Goal: Transaction & Acquisition: Book appointment/travel/reservation

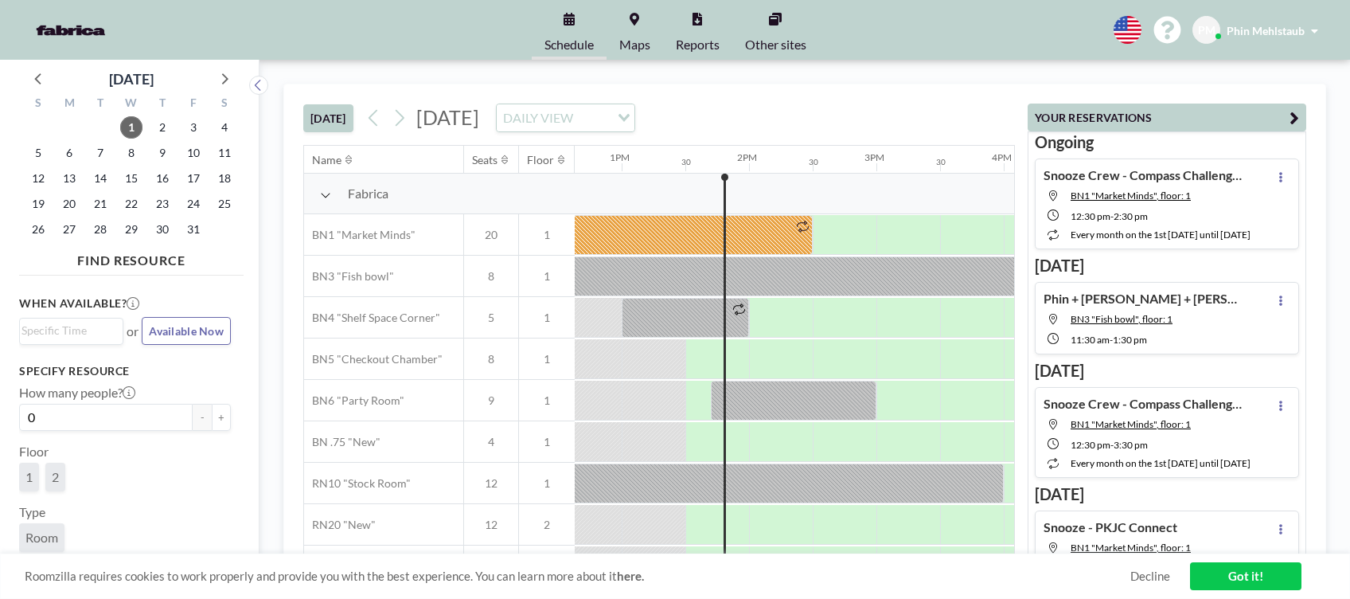
scroll to position [0, 1656]
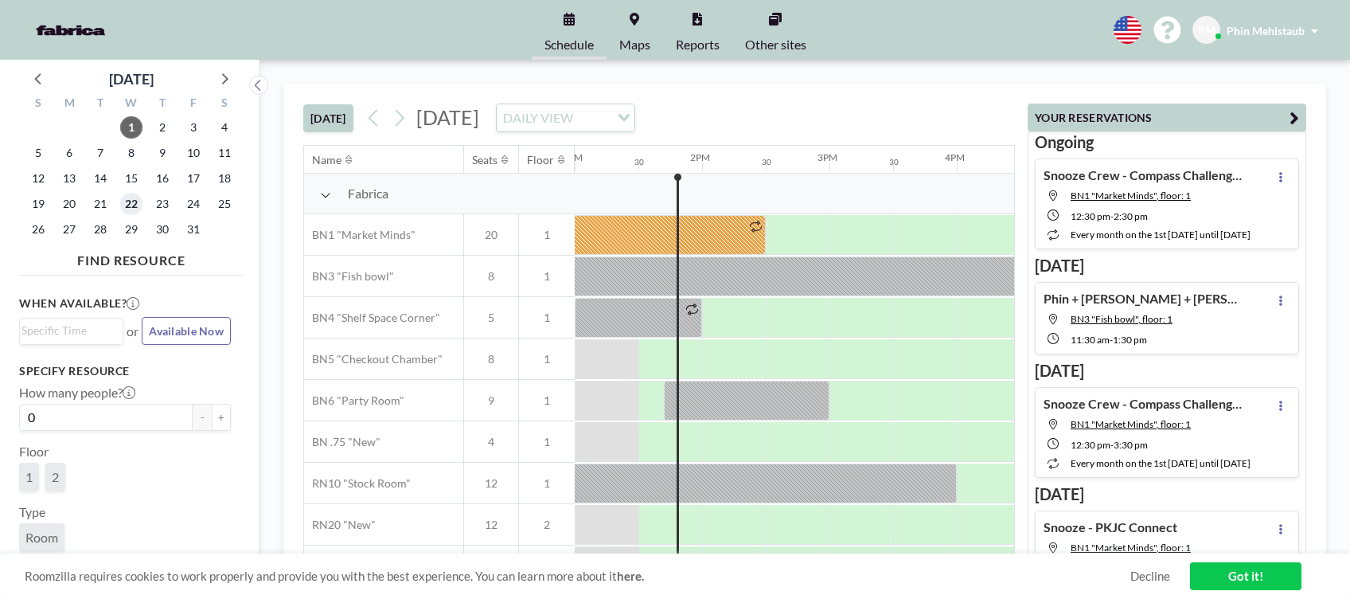
click at [127, 208] on span "22" at bounding box center [131, 204] width 22 height 22
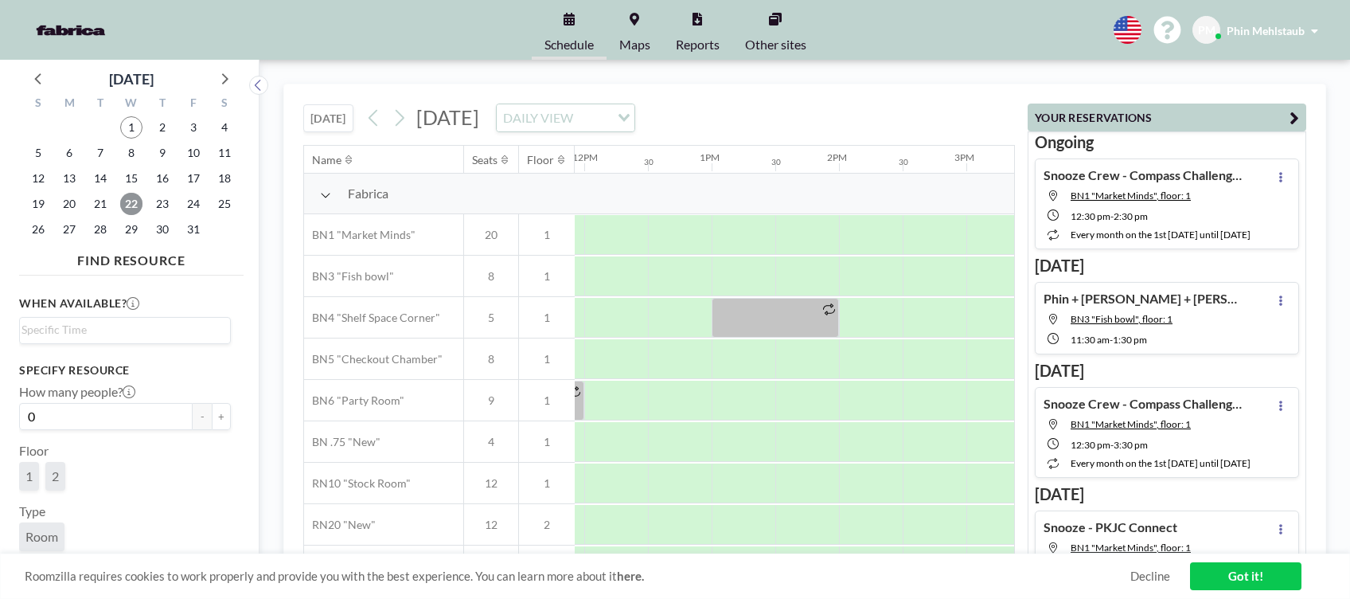
scroll to position [0, 1301]
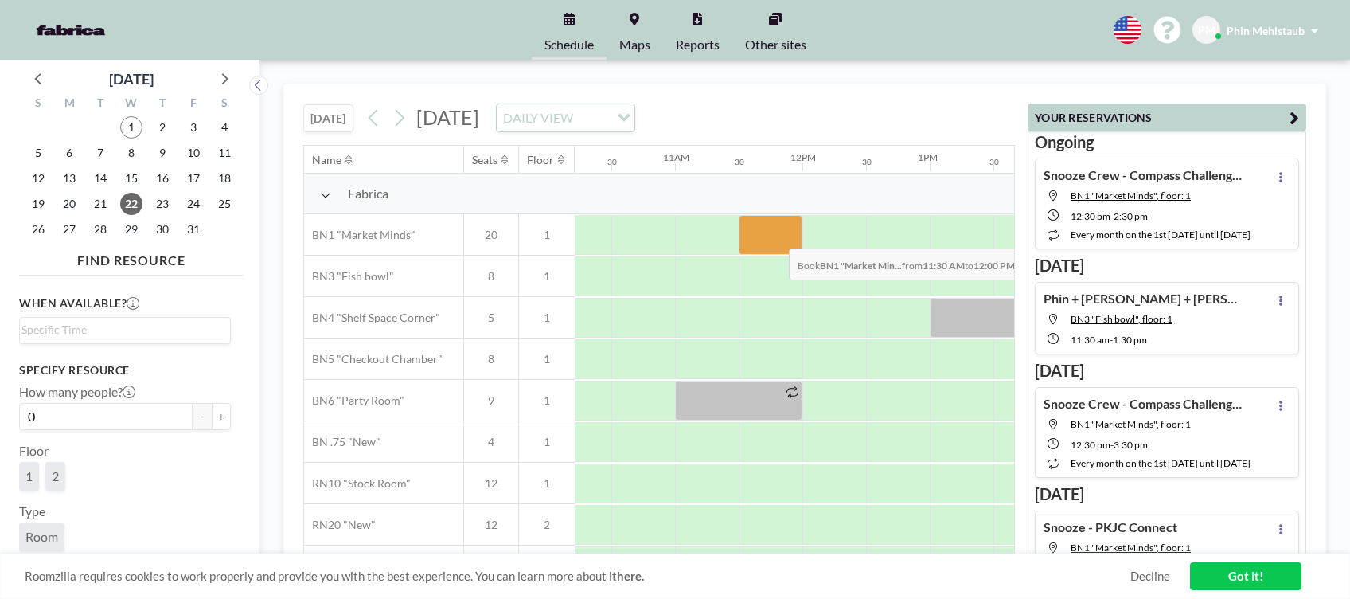
click at [776, 236] on div at bounding box center [771, 235] width 64 height 40
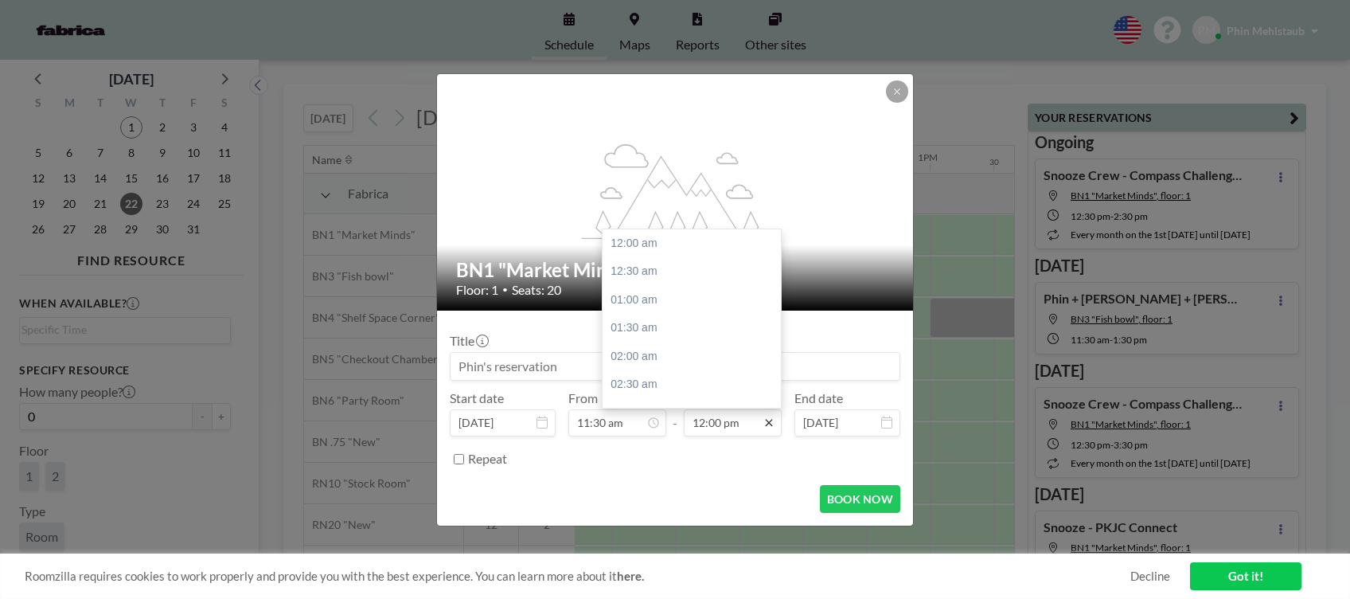
scroll to position [680, 0]
click at [712, 323] on div "01:30 pm" at bounding box center [697, 329] width 189 height 29
type input "01:30 pm"
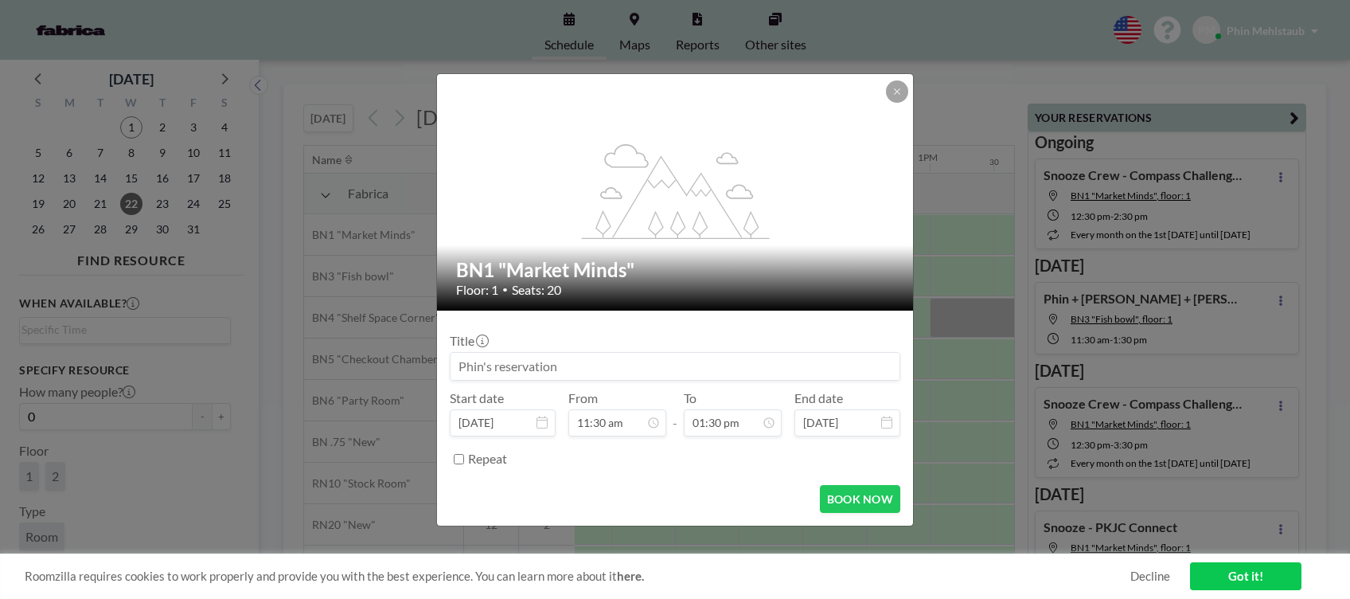
scroll to position [764, 0]
click at [625, 369] on input at bounding box center [675, 366] width 449 height 27
type input "Snooze -PKJC Compass Challenge Connect"
click at [855, 499] on button "BOOK NOW" at bounding box center [860, 499] width 80 height 28
